Goal: Information Seeking & Learning: Learn about a topic

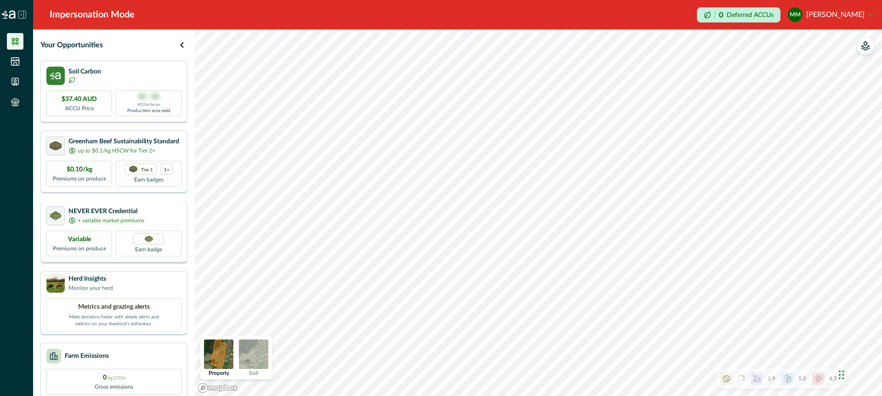
click at [109, 212] on p "NEVER EVER Credential" at bounding box center [106, 212] width 76 height 10
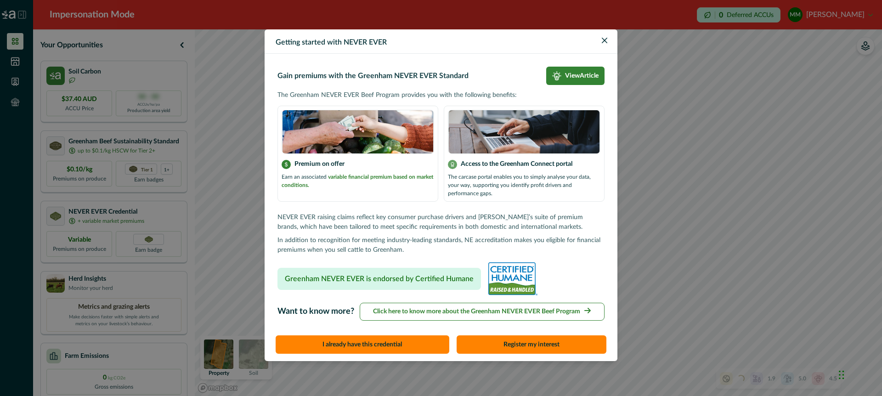
click at [108, 146] on div "Getting started with NEVER EVER Gain premiums with the Greenham NEVER EVER Stan…" at bounding box center [441, 198] width 882 height 396
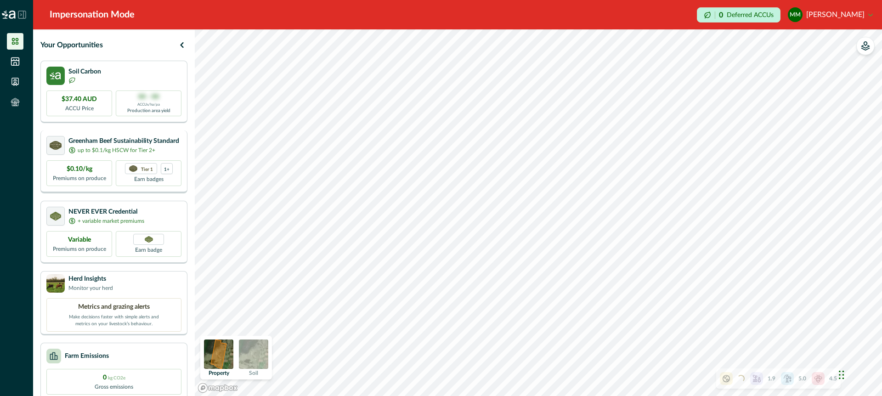
click at [112, 144] on p "Greenham Beef Sustainability Standard" at bounding box center [123, 141] width 111 height 10
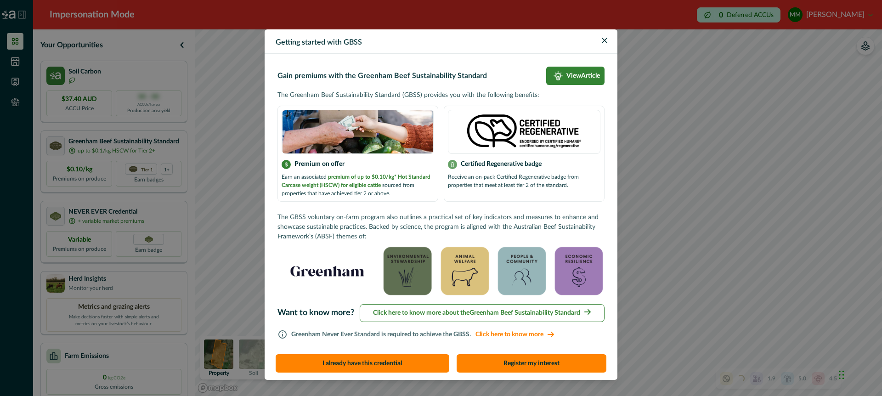
scroll to position [13, 0]
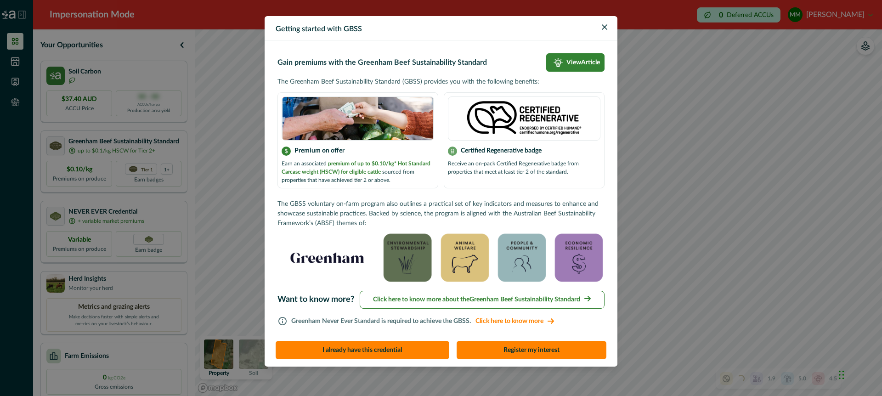
click at [119, 213] on div "Getting started with GBSS Gain premiums with the Greenham Beef Sustainability S…" at bounding box center [441, 198] width 882 height 396
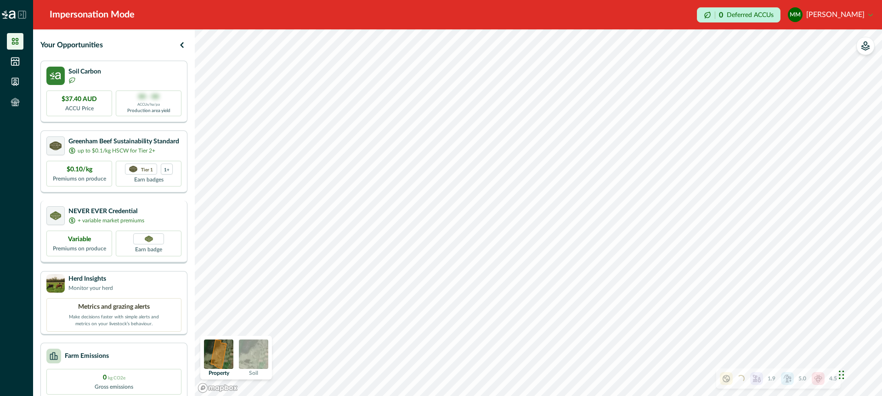
click at [116, 214] on p "NEVER EVER Credential" at bounding box center [106, 212] width 76 height 10
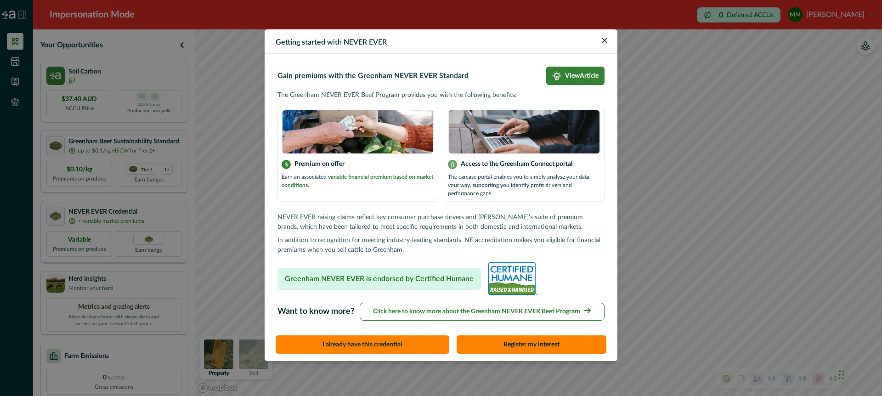
click at [128, 141] on div "Getting started with NEVER EVER Gain premiums with the Greenham NEVER EVER Stan…" at bounding box center [441, 198] width 882 height 396
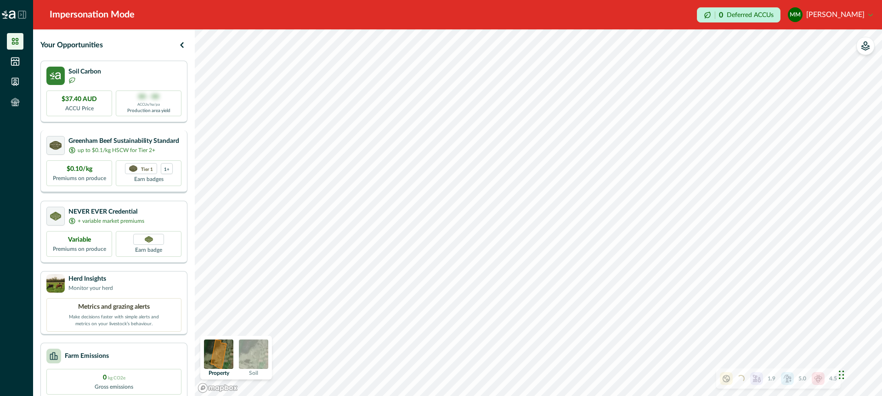
click at [122, 142] on p "Greenham Beef Sustainability Standard" at bounding box center [123, 141] width 111 height 10
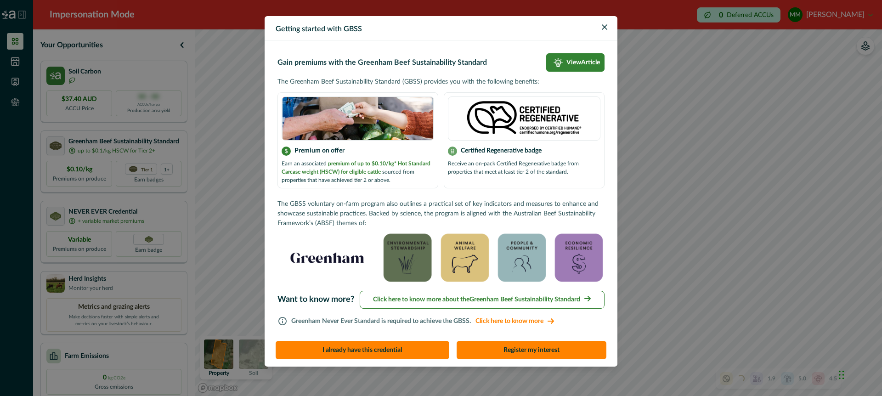
click at [435, 300] on p "Click here to know more about the Greenham Beef Sustainability Standard" at bounding box center [476, 300] width 207 height 10
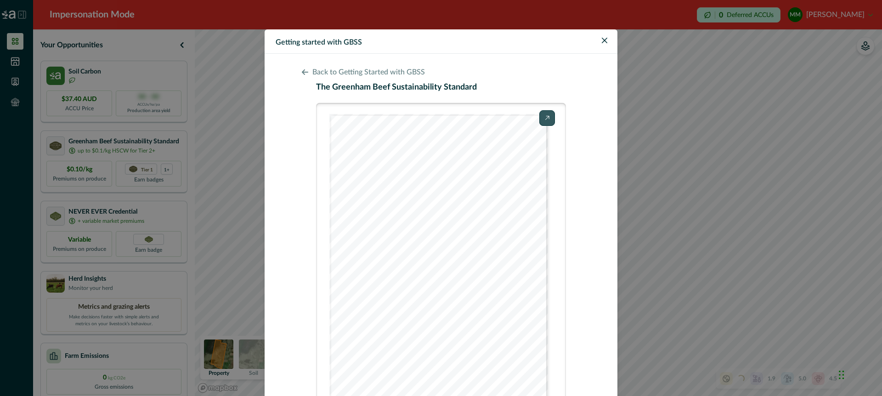
scroll to position [0, 0]
click at [307, 69] on icon at bounding box center [304, 71] width 7 height 7
